Goal: Information Seeking & Learning: Understand process/instructions

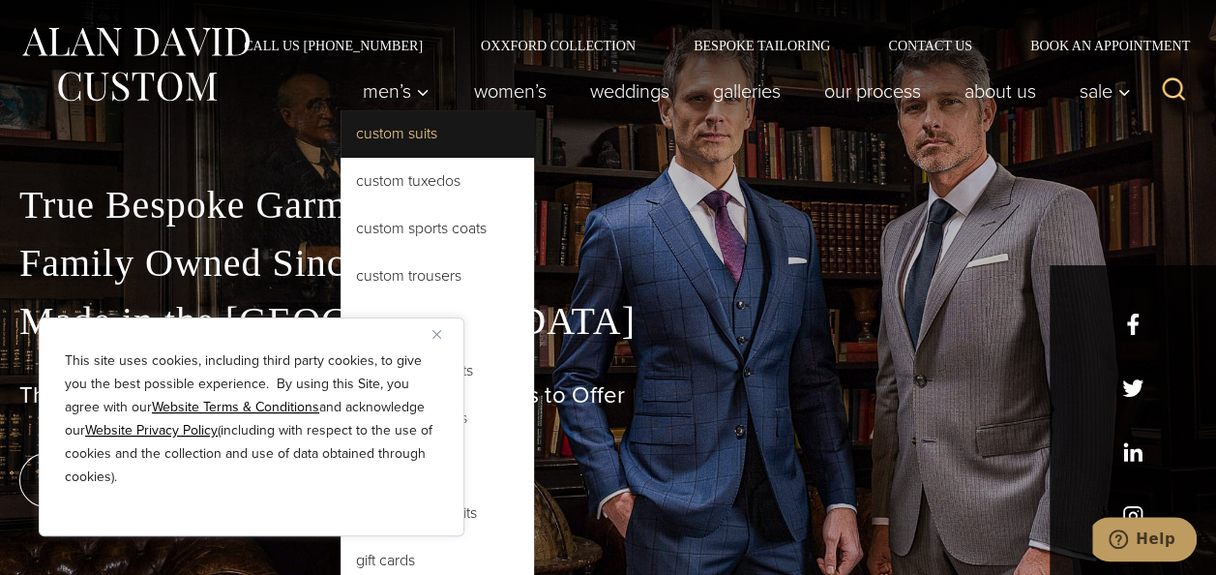
click at [374, 137] on link "Custom Suits" at bounding box center [438, 133] width 194 height 46
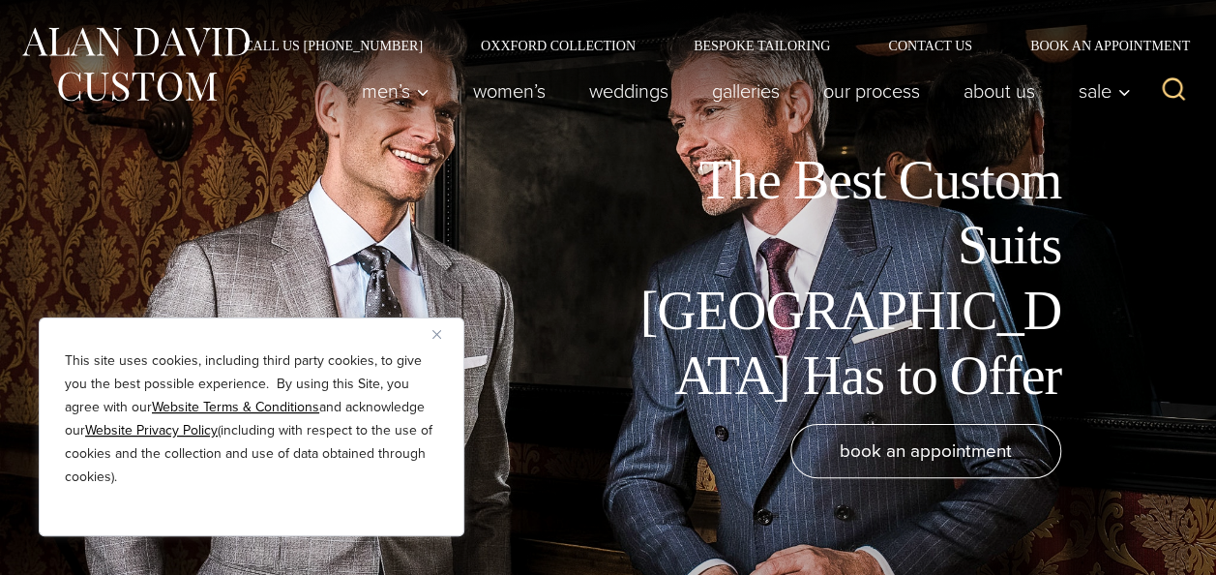
click at [435, 332] on img "Close" at bounding box center [437, 334] width 9 height 9
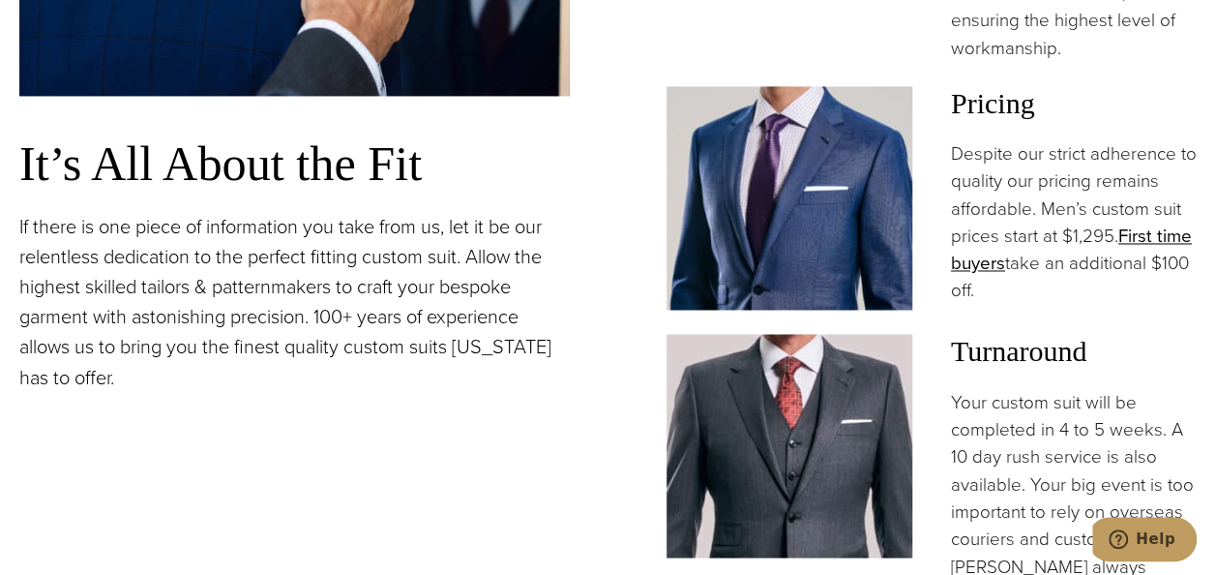
scroll to position [1355, 0]
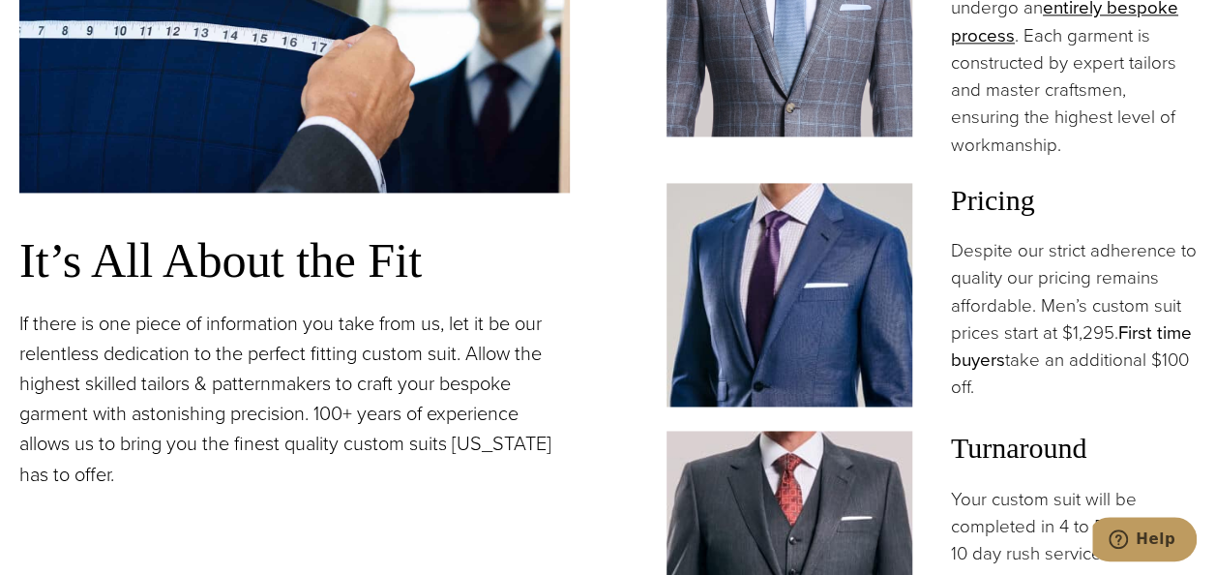
click at [1147, 319] on link "First time buyers" at bounding box center [1071, 346] width 241 height 54
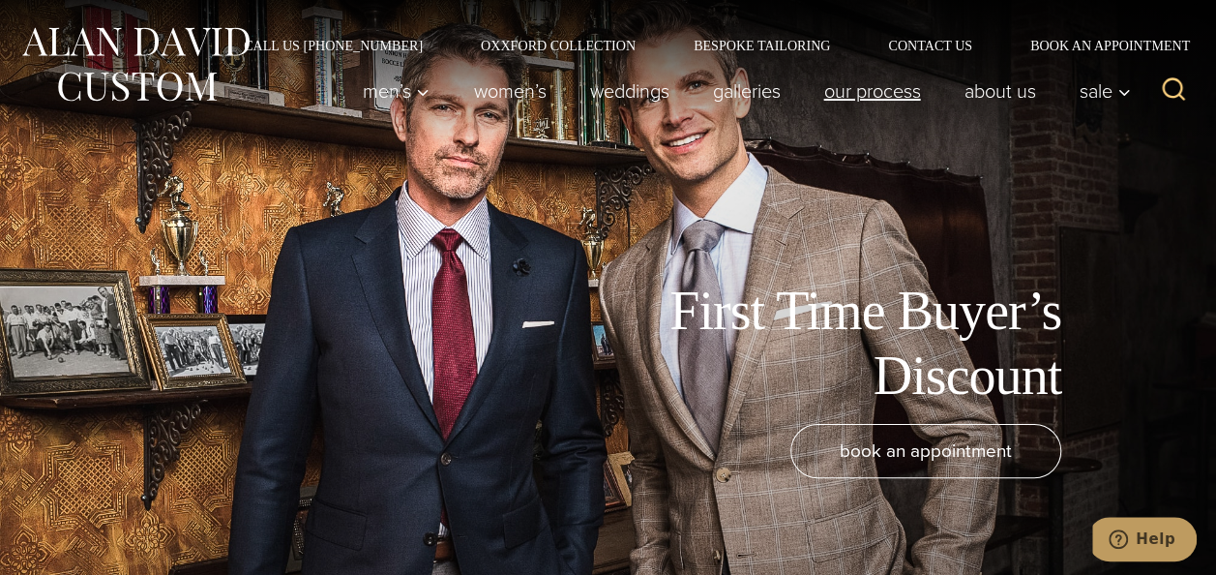
click at [847, 93] on link "Our Process" at bounding box center [872, 91] width 140 height 39
